Goal: Find specific page/section: Find specific page/section

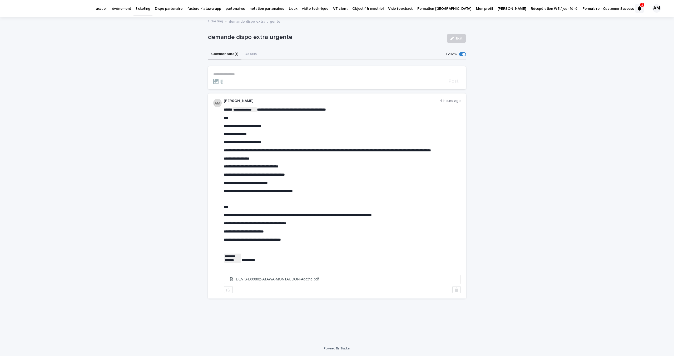
click at [254, 51] on button "Details" at bounding box center [251, 54] width 18 height 11
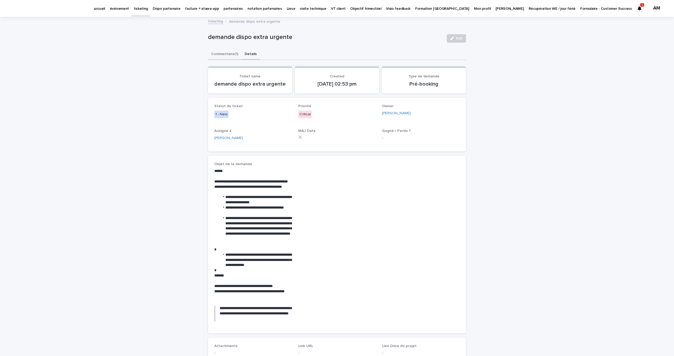
click at [221, 55] on button "Commentaire (1)" at bounding box center [224, 54] width 33 height 11
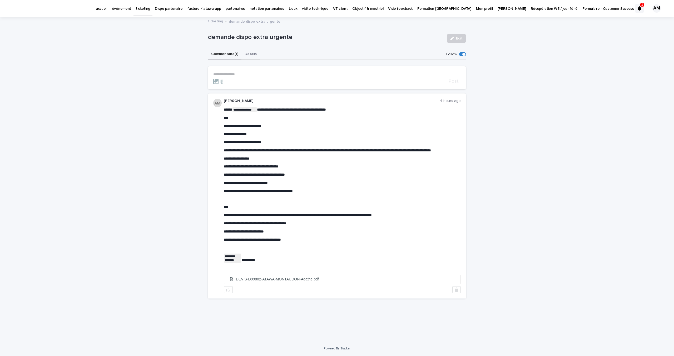
click at [248, 56] on button "Details" at bounding box center [251, 54] width 18 height 11
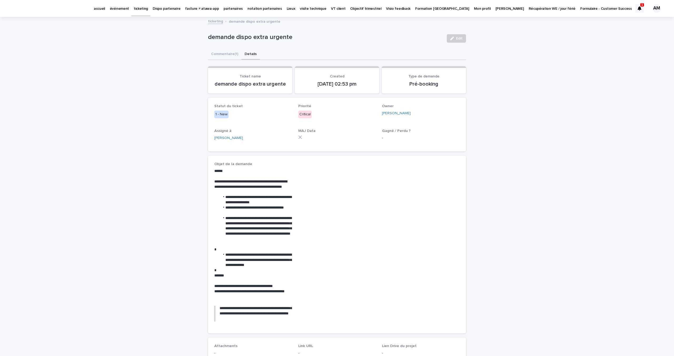
click at [113, 9] on p "événement" at bounding box center [119, 5] width 19 height 11
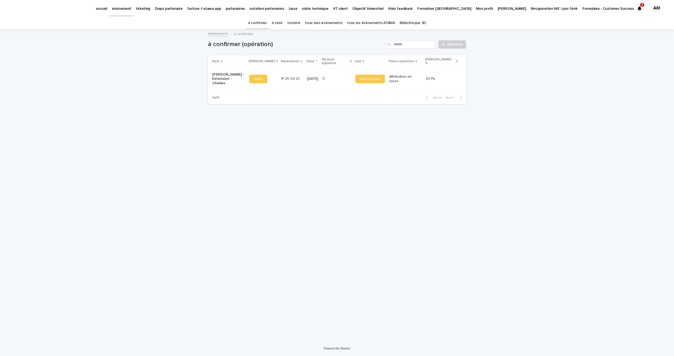
click at [216, 72] on p "[PERSON_NAME] - Extension - Chelles" at bounding box center [228, 78] width 33 height 13
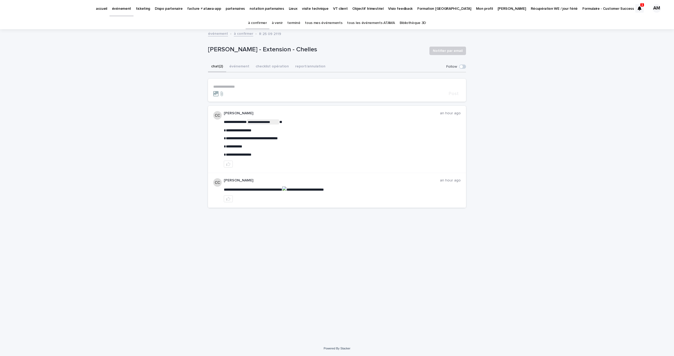
click at [638, 11] on div at bounding box center [640, 8] width 8 height 8
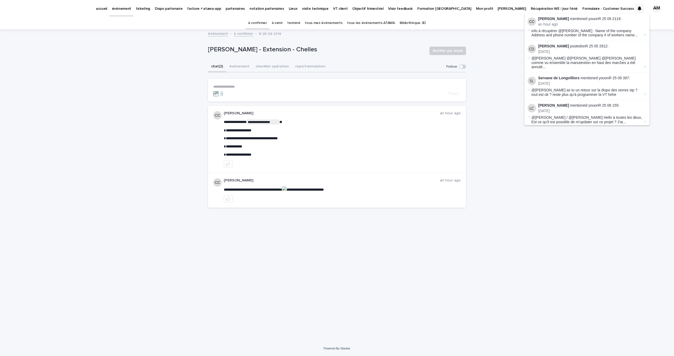
click at [515, 159] on div "**********" at bounding box center [337, 185] width 674 height 311
